Goal: Information Seeking & Learning: Learn about a topic

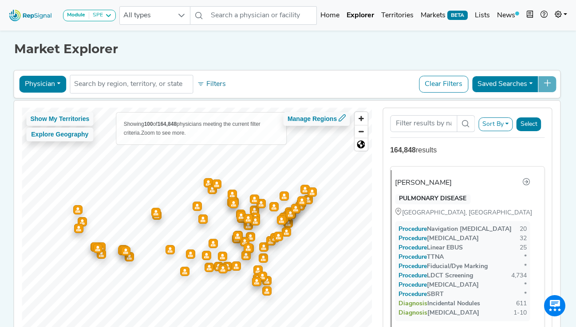
click at [52, 81] on button "Physician" at bounding box center [42, 84] width 47 height 17
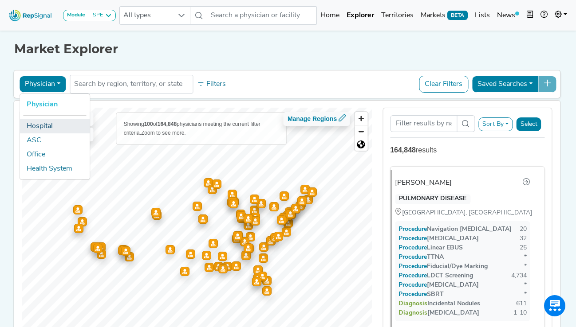
click at [44, 127] on link "Hospital" at bounding box center [55, 126] width 70 height 14
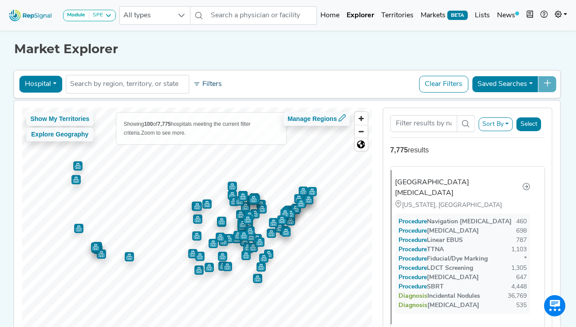
click at [217, 86] on button "Filters" at bounding box center [207, 84] width 33 height 15
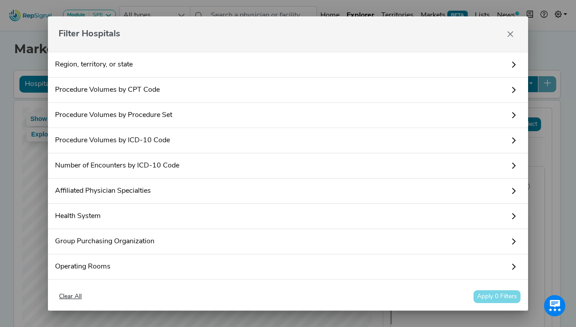
click at [168, 110] on link "Procedure Volumes by Procedure Set" at bounding box center [288, 115] width 480 height 25
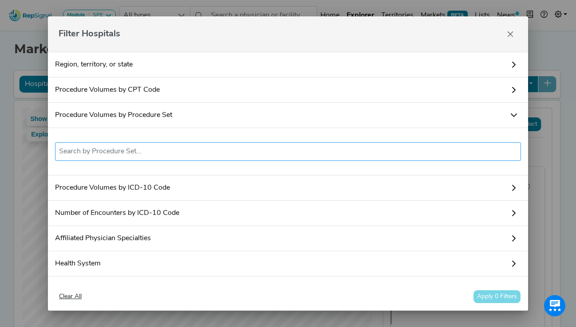
click at [121, 149] on input "text" at bounding box center [288, 151] width 458 height 11
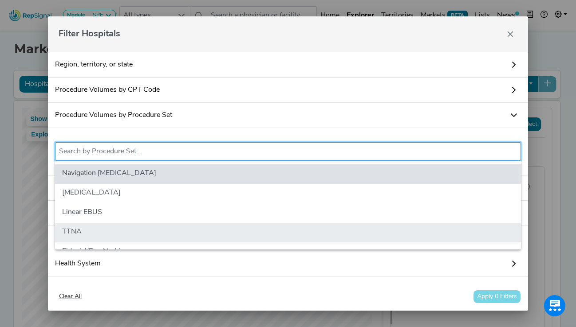
click at [106, 227] on li "TTNA" at bounding box center [288, 233] width 466 height 20
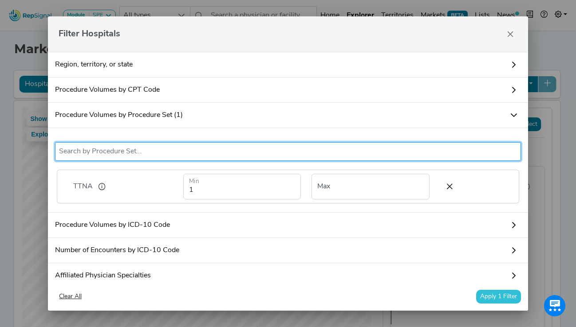
scroll to position [28, 0]
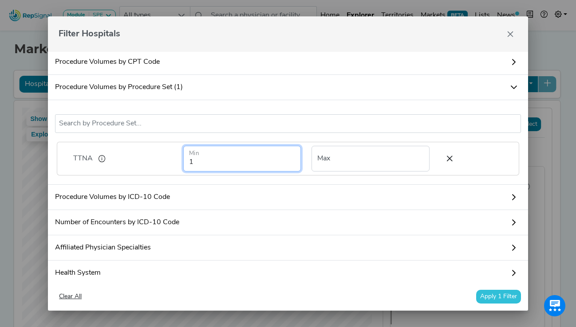
click at [219, 164] on input "1" at bounding box center [242, 159] width 118 height 26
type input "5"
type input "200"
click at [298, 39] on div "Filter Hospitals" at bounding box center [288, 33] width 480 height 35
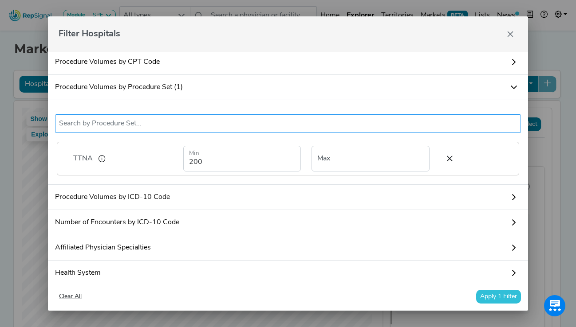
click at [118, 120] on input "text" at bounding box center [288, 123] width 458 height 11
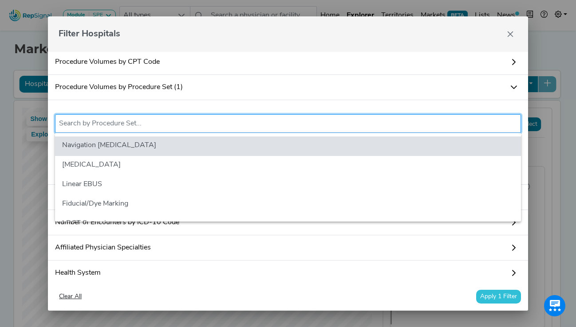
click at [231, 34] on div "Filter Hospitals" at bounding box center [288, 33] width 480 height 35
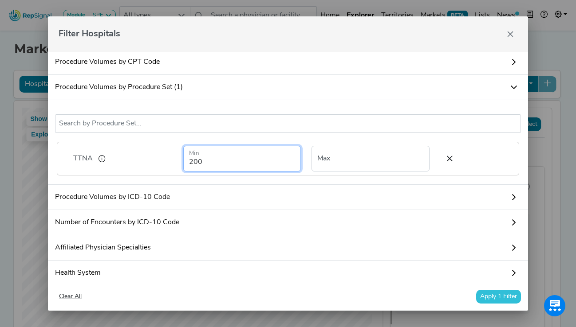
click at [193, 157] on input "200" at bounding box center [242, 159] width 118 height 26
type input "100"
click at [245, 30] on div "Filter Hospitals" at bounding box center [288, 33] width 480 height 35
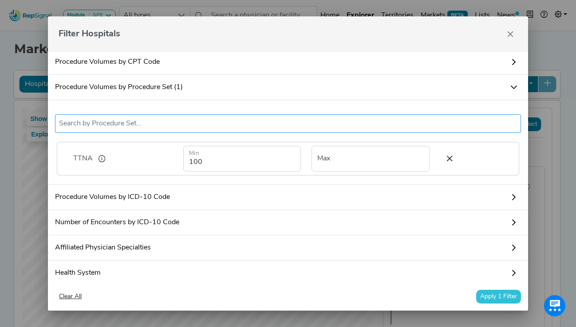
click at [137, 126] on input "text" at bounding box center [288, 123] width 458 height 11
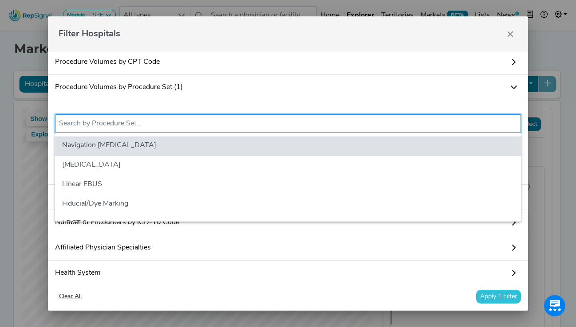
click at [275, 30] on div "Filter Hospitals" at bounding box center [288, 33] width 480 height 35
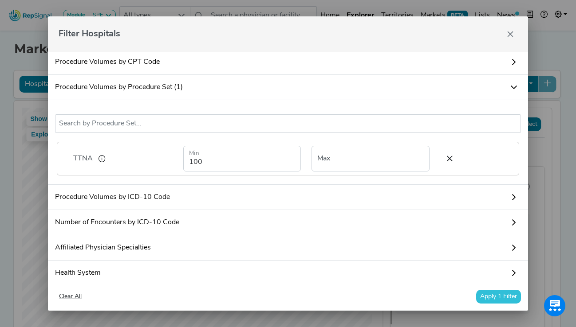
scroll to position [0, 0]
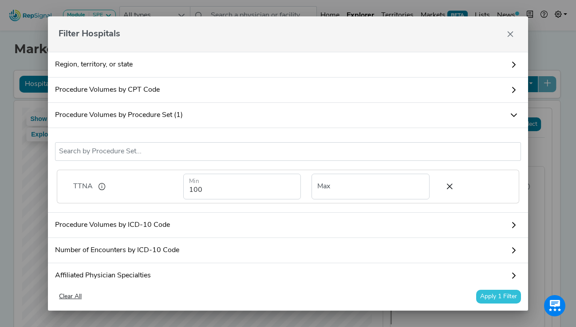
click at [197, 118] on link "Procedure Volumes by Procedure Set (1)" at bounding box center [288, 115] width 480 height 25
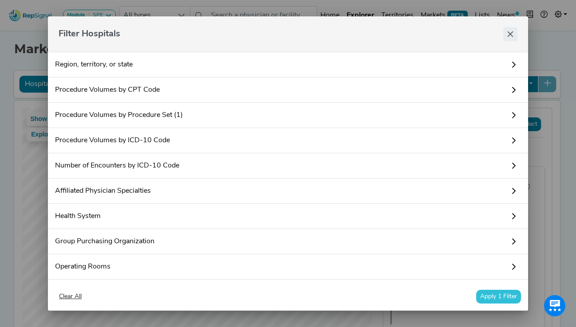
click at [513, 37] on icon "Close" at bounding box center [509, 34] width 7 height 7
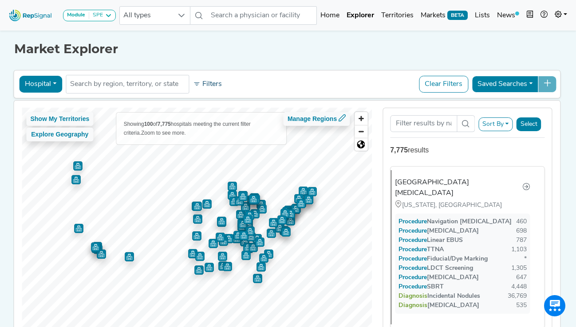
click at [208, 80] on button "Filters" at bounding box center [207, 84] width 33 height 15
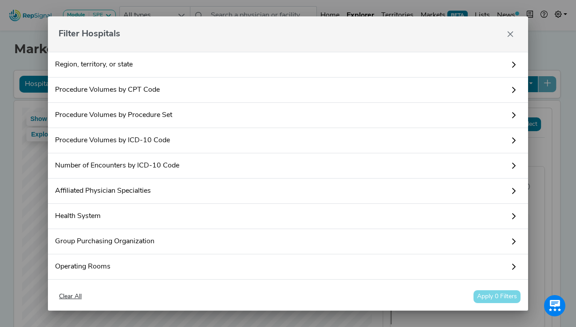
click at [187, 112] on link "Procedure Volumes by Procedure Set" at bounding box center [288, 115] width 480 height 25
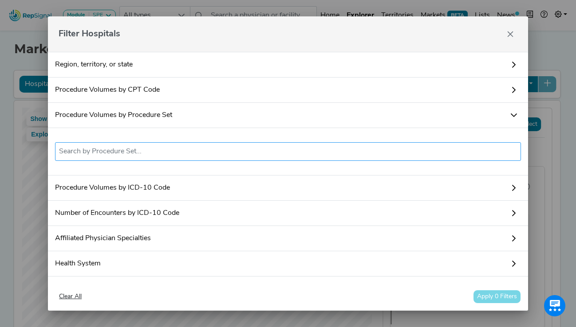
click at [138, 157] on li at bounding box center [288, 152] width 458 height 14
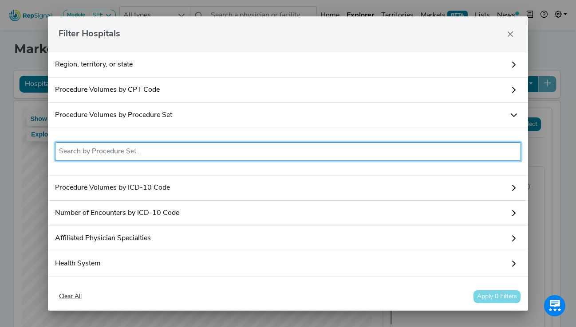
click at [147, 154] on input "text" at bounding box center [288, 151] width 458 height 11
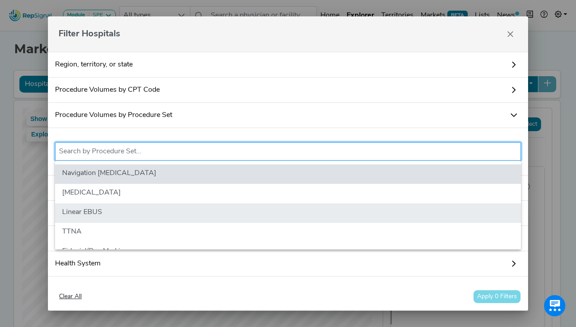
scroll to position [24, 0]
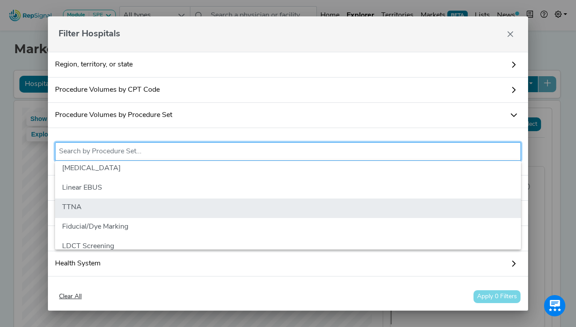
click at [86, 205] on li "TTNA" at bounding box center [288, 209] width 466 height 20
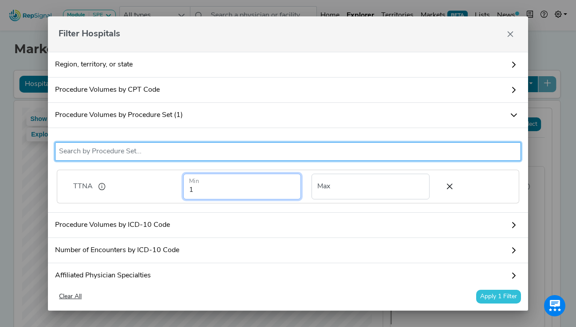
click at [214, 193] on input "1" at bounding box center [242, 187] width 118 height 26
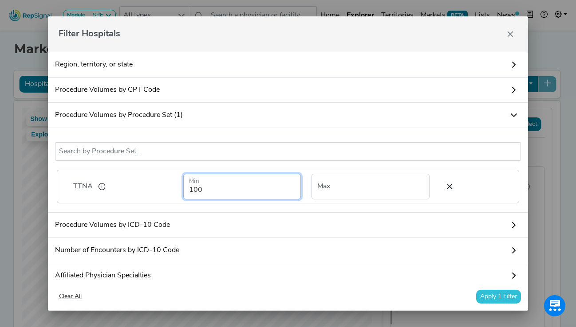
type input "100"
click at [495, 297] on button "Apply 1 Filter" at bounding box center [498, 297] width 45 height 14
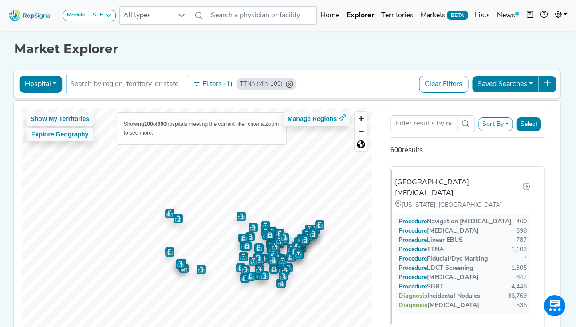
click at [101, 79] on input "text" at bounding box center [127, 84] width 115 height 11
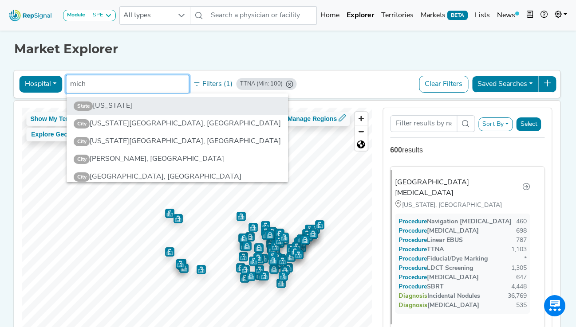
type input "mich"
click at [108, 106] on li "State [US_STATE]" at bounding box center [178, 106] width 222 height 18
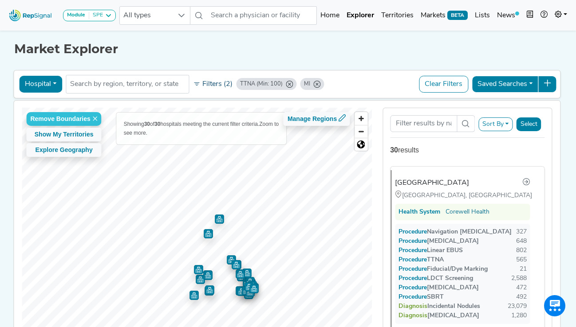
click at [206, 84] on button "Filters (2)" at bounding box center [212, 84] width 43 height 15
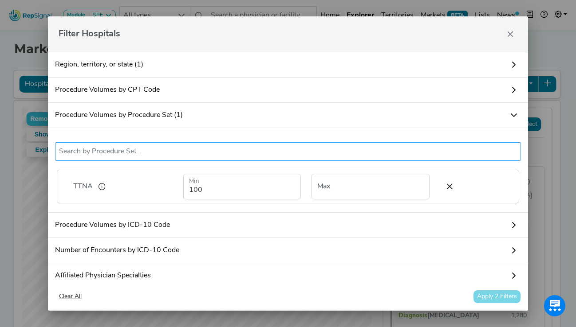
click at [102, 152] on input "text" at bounding box center [288, 151] width 458 height 11
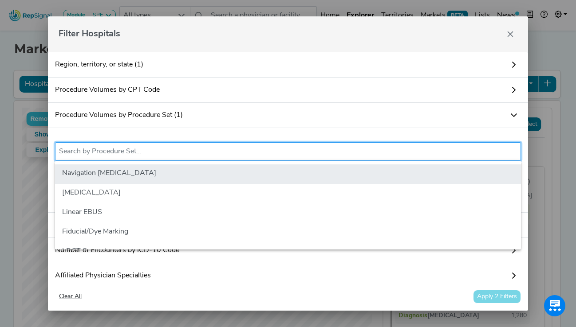
click at [118, 173] on li "Navigation [MEDICAL_DATA]" at bounding box center [288, 175] width 466 height 20
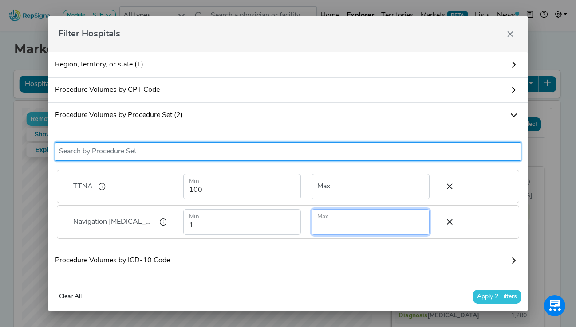
click at [340, 222] on input "number" at bounding box center [370, 222] width 118 height 26
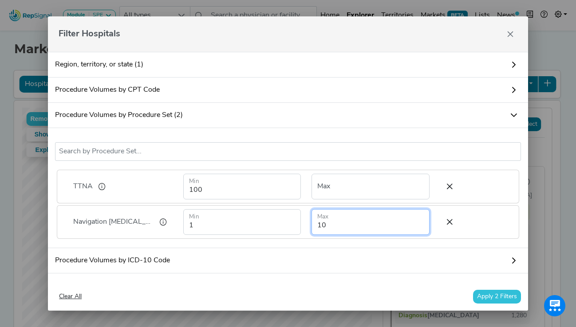
type input "10"
click at [375, 164] on div "TTNA Navigation [MEDICAL_DATA] No results found TTNA 100 Min Max Navigation [ME…" at bounding box center [288, 188] width 480 height 120
click at [488, 296] on button "Apply 2 Filters" at bounding box center [497, 297] width 48 height 14
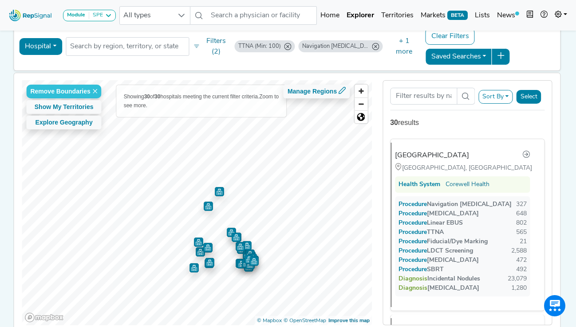
scroll to position [51, 0]
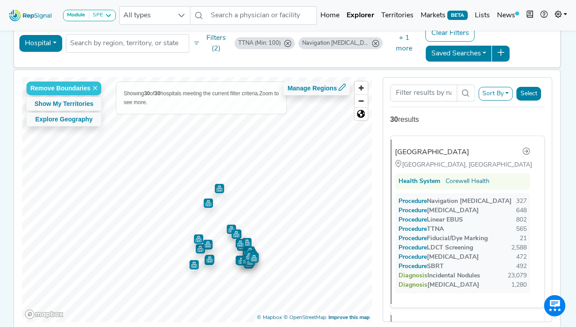
click at [375, 44] on icon "Navigation Bronchoscopy (Min: 1, Max: 10)" at bounding box center [375, 43] width 7 height 7
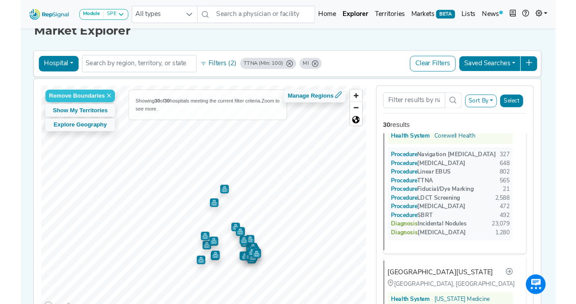
scroll to position [0, 0]
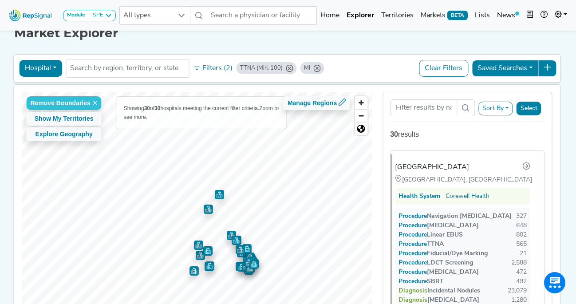
click at [291, 67] on icon "TTNA (Min: 100)" at bounding box center [289, 68] width 7 height 7
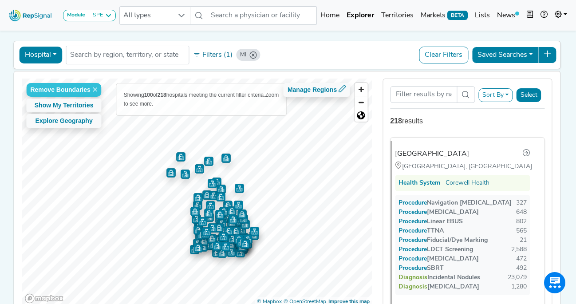
scroll to position [31, 0]
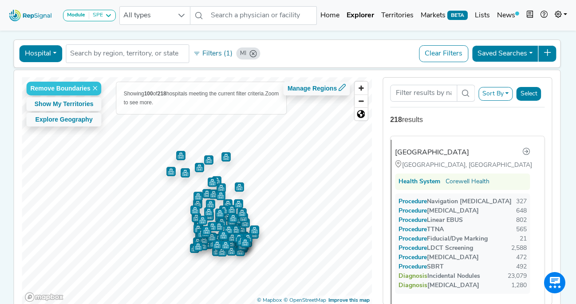
click at [497, 93] on button "Sort By" at bounding box center [495, 94] width 35 height 14
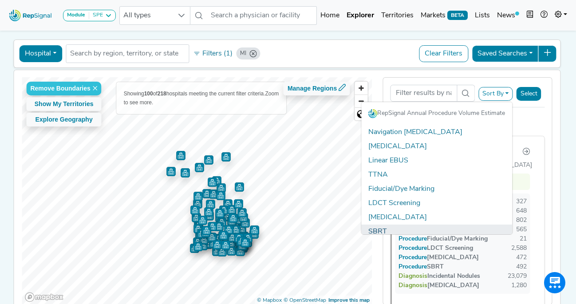
click at [384, 224] on link "SBRT" at bounding box center [436, 231] width 151 height 14
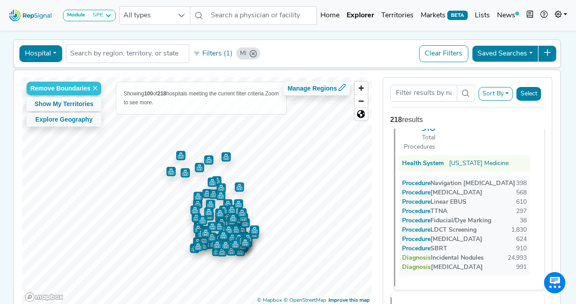
scroll to position [0, 0]
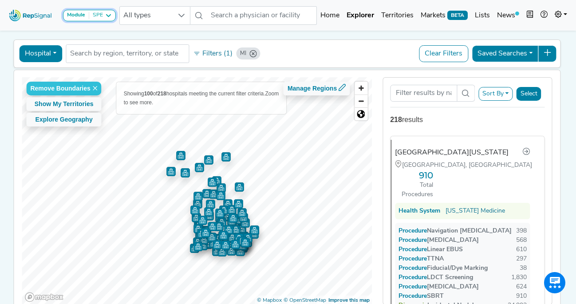
click at [108, 13] on icon at bounding box center [108, 15] width 7 height 7
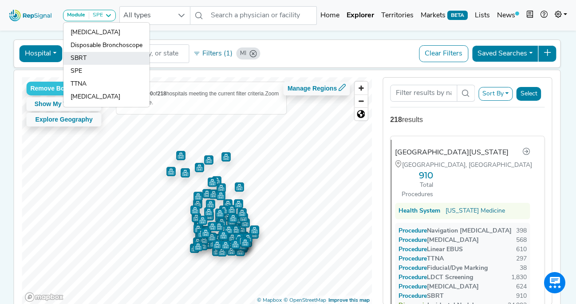
click at [80, 65] on link "SBRT" at bounding box center [106, 71] width 86 height 13
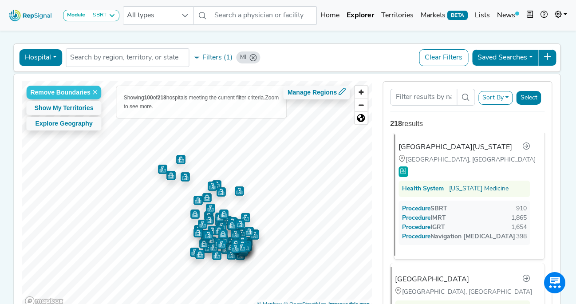
scroll to position [6, 0]
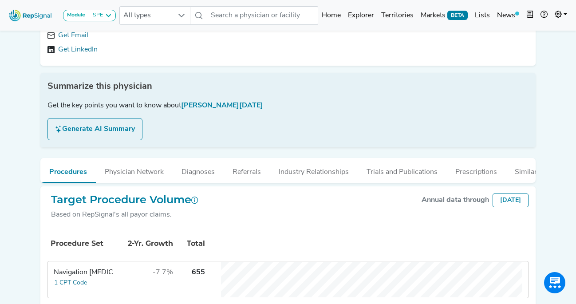
scroll to position [94, 0]
click at [243, 168] on button "Referrals" at bounding box center [247, 169] width 46 height 24
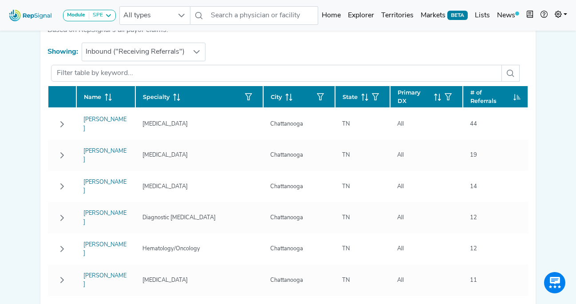
scroll to position [277, 0]
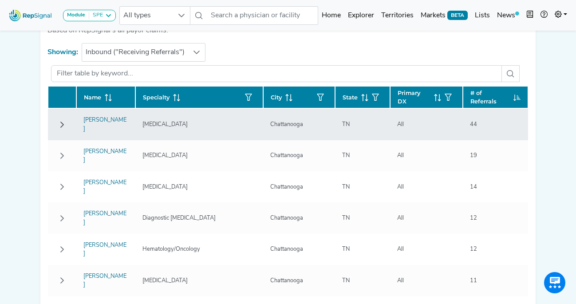
click at [61, 122] on icon "Row Collapsed" at bounding box center [62, 125] width 4 height 6
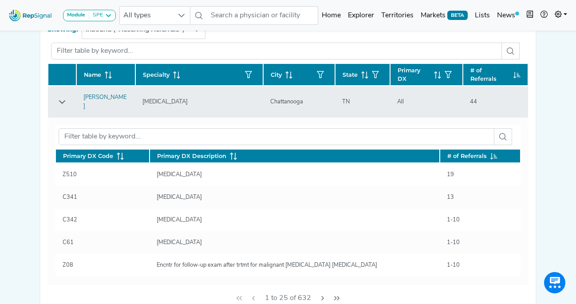
scroll to position [305, 0]
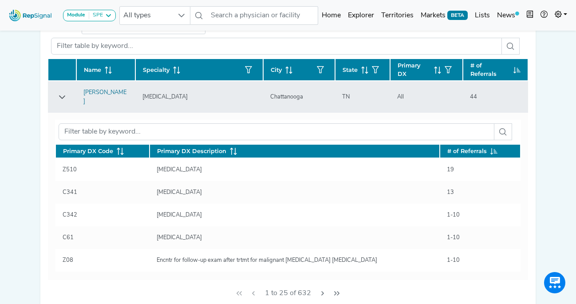
click at [61, 94] on icon "Row Expanded" at bounding box center [62, 97] width 7 height 7
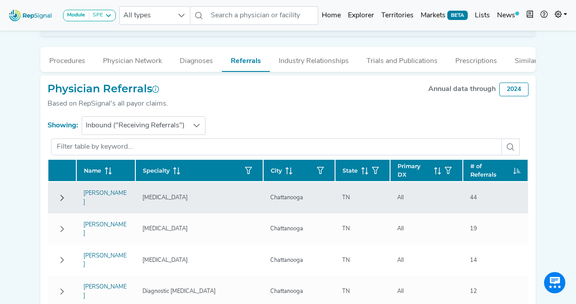
scroll to position [170, 0]
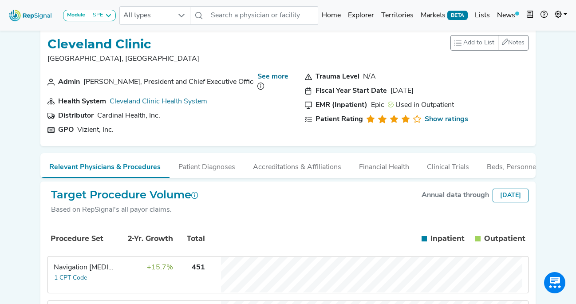
scroll to position [12, 0]
